Goal: Task Accomplishment & Management: Complete application form

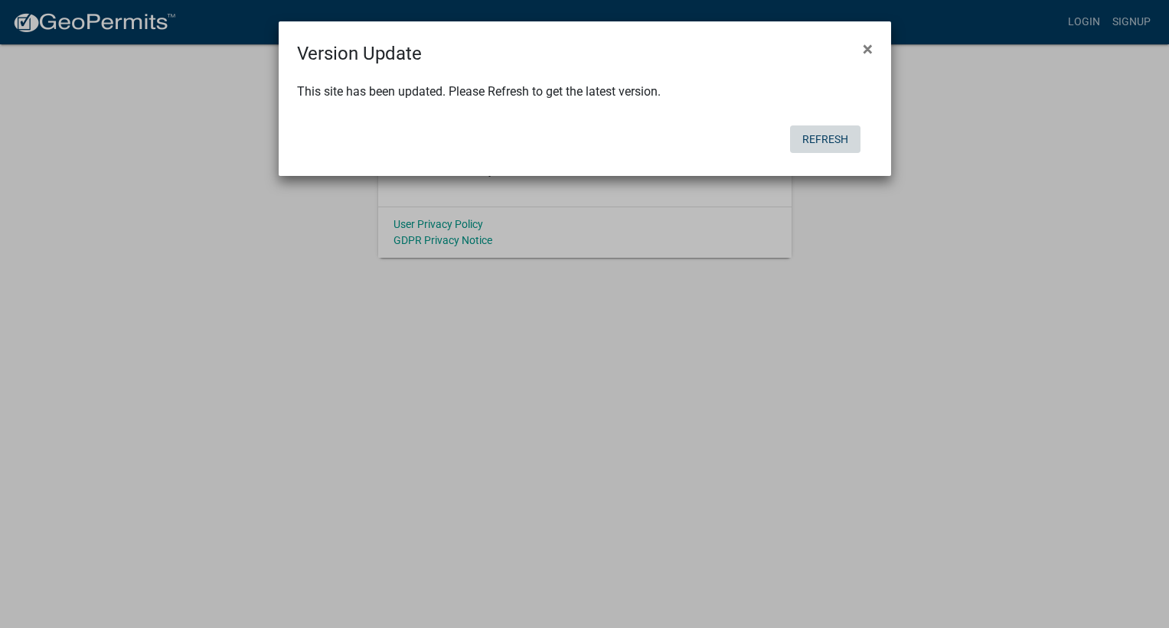
click at [831, 137] on button "Refresh" at bounding box center [825, 140] width 70 height 28
